Goal: Information Seeking & Learning: Learn about a topic

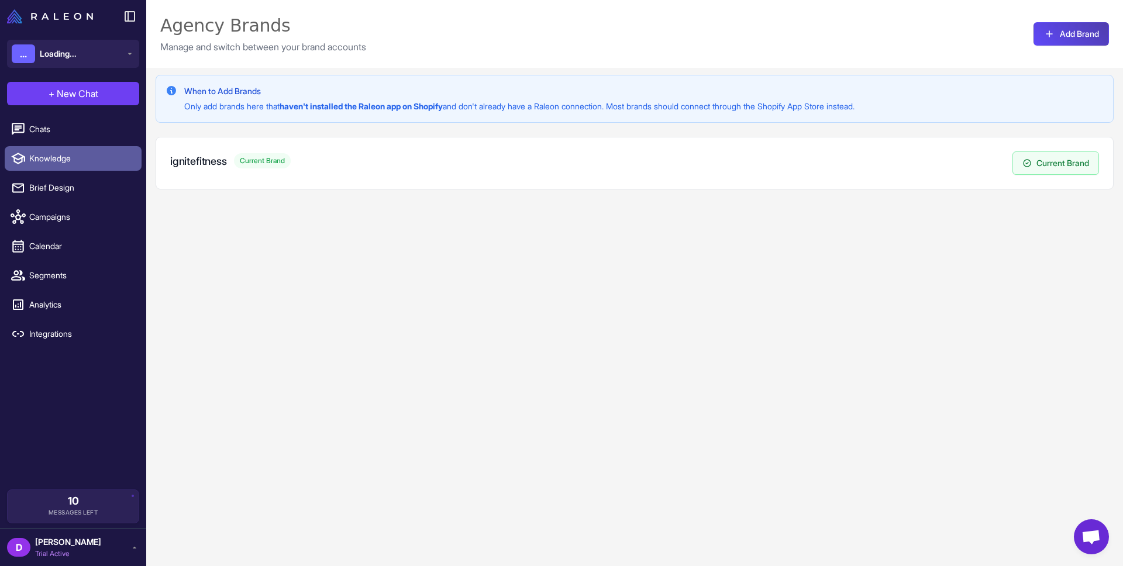
click at [58, 156] on span "Knowledge" at bounding box center [80, 158] width 103 height 13
select select
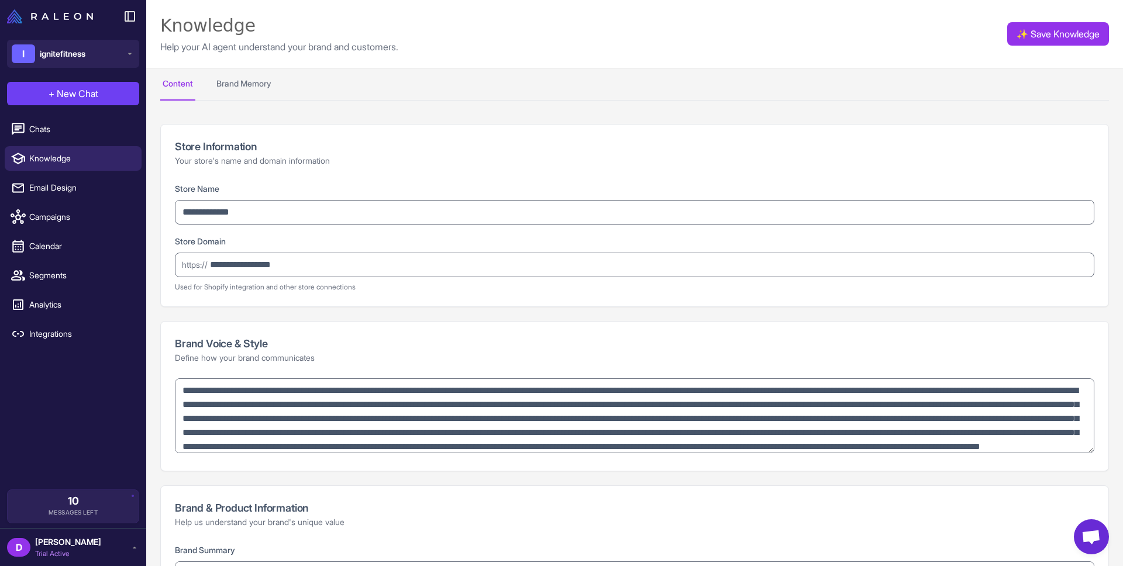
type textarea "**********"
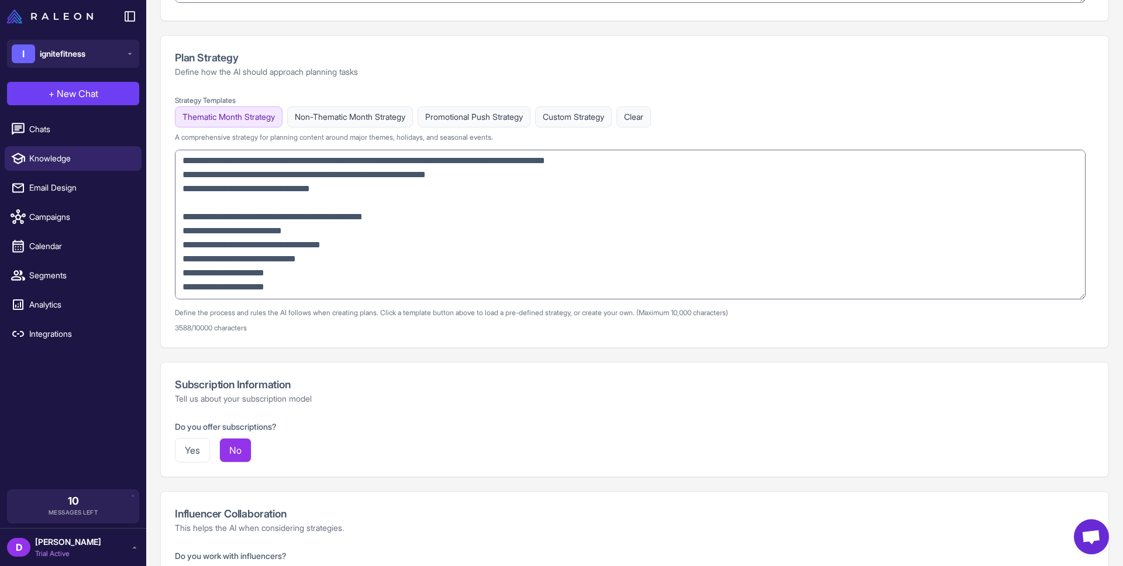
scroll to position [687, 0]
